Goal: Task Accomplishment & Management: Manage account settings

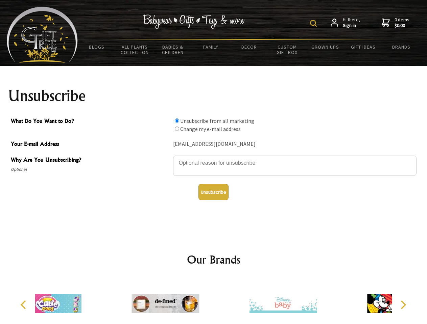
click at [314, 23] on img at bounding box center [313, 23] width 7 height 7
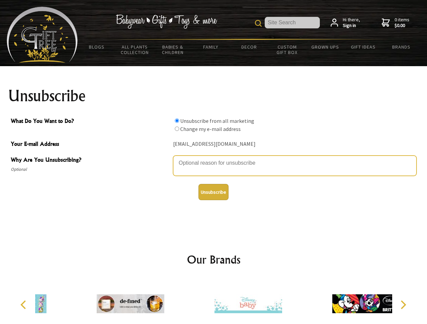
click at [214, 158] on textarea "Why Are You Unsubscribing?" at bounding box center [294, 166] width 243 height 20
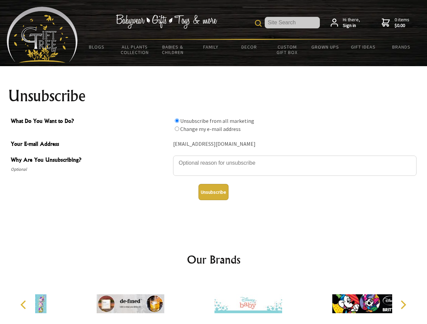
click at [177, 121] on input "What Do You Want to Do?" at bounding box center [177, 121] width 4 height 4
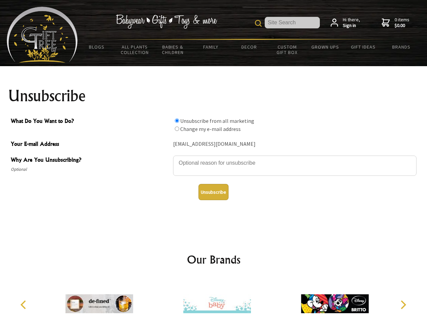
click at [177, 129] on input "What Do You Want to Do?" at bounding box center [177, 129] width 4 height 4
radio input "true"
click at [213, 192] on button "Unsubscribe" at bounding box center [213, 192] width 30 height 16
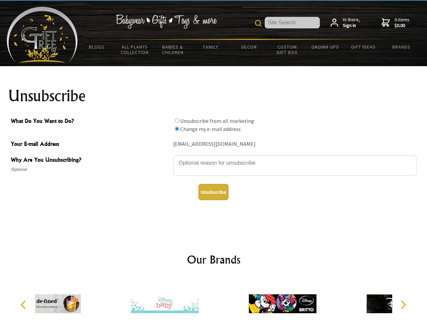
click at [214, 301] on div at bounding box center [165, 305] width 118 height 53
click at [24, 305] on icon "Previous" at bounding box center [24, 305] width 9 height 9
click at [403, 305] on icon "Next" at bounding box center [402, 305] width 9 height 9
